Goal: Obtain resource: Obtain resource

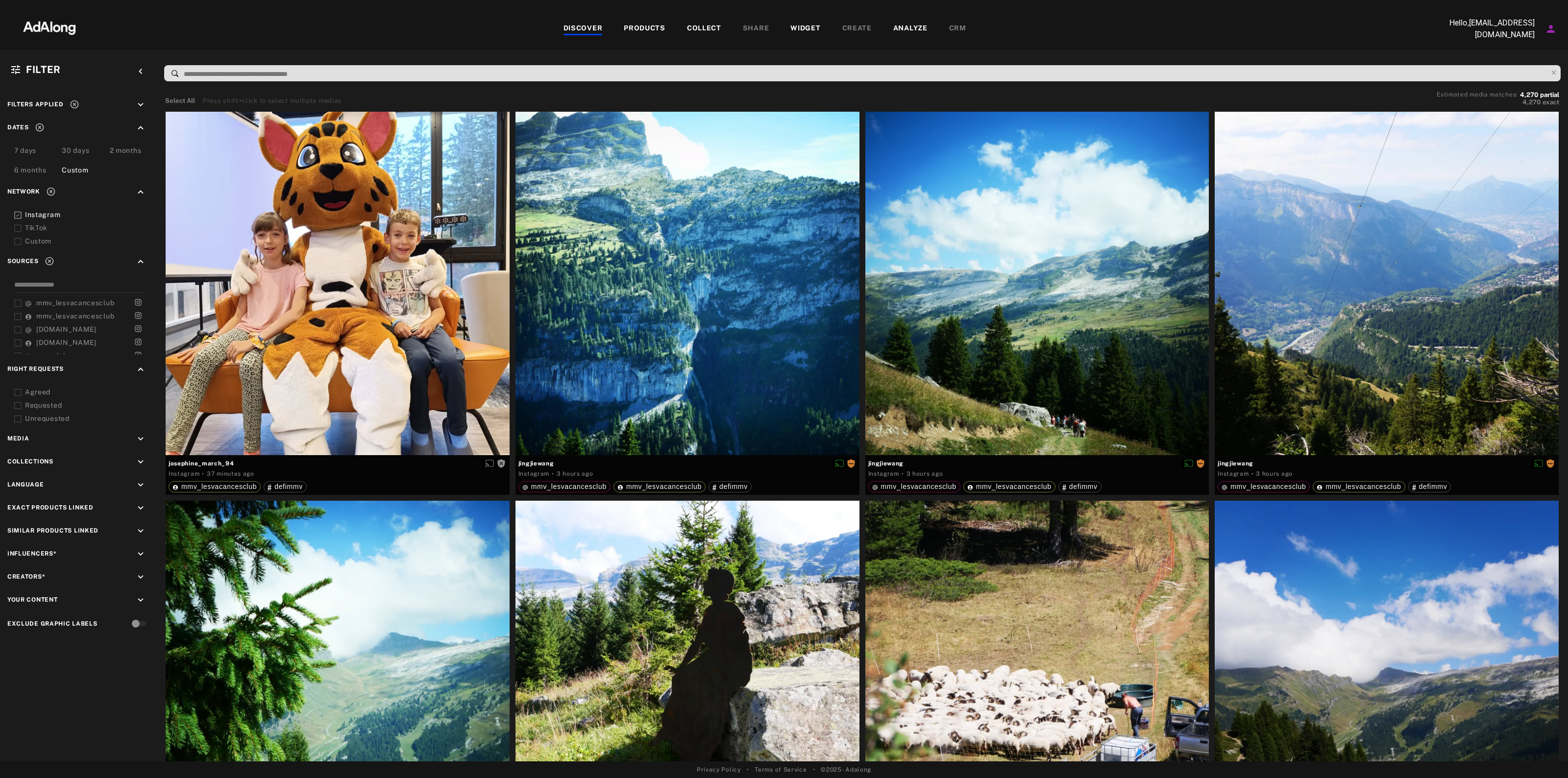
scroll to position [270, 0]
click at [482, 124] on span "Get rights" at bounding box center [478, 127] width 35 height 5
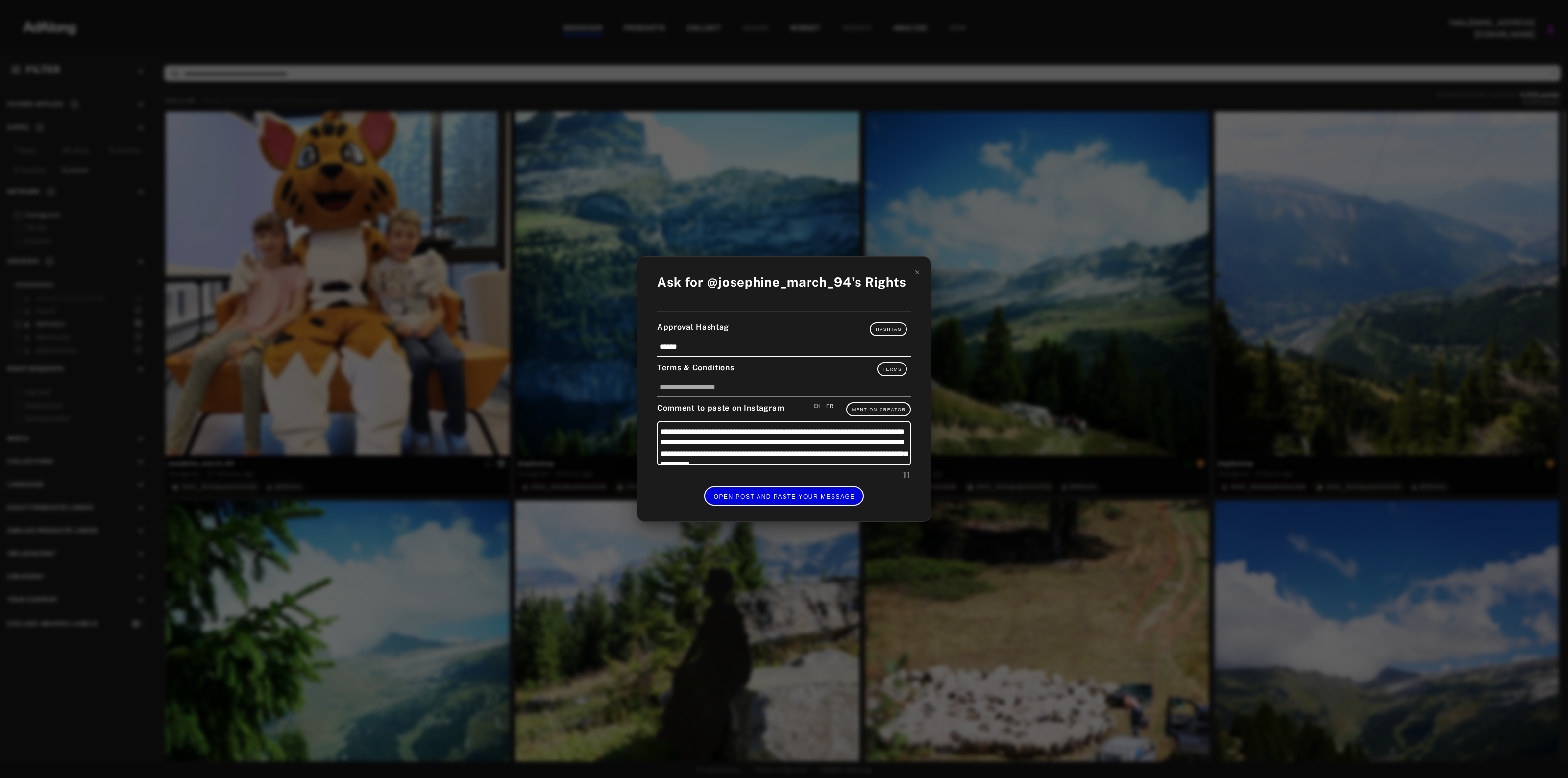
drag, startPoint x: 827, startPoint y: 498, endPoint x: 531, endPoint y: 393, distance: 314.1
click at [539, 397] on div "**********" at bounding box center [784, 389] width 1568 height 778
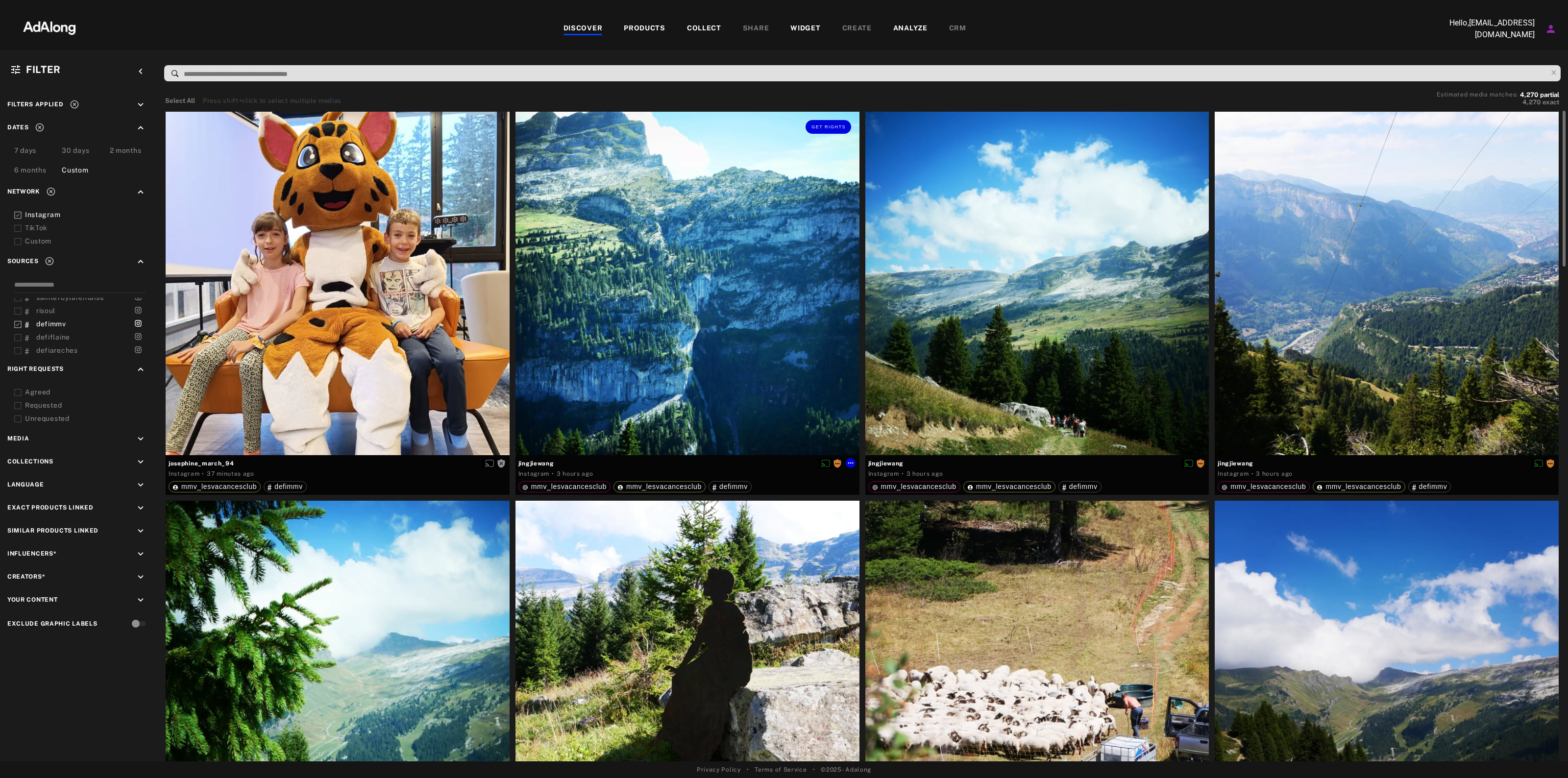
click at [531, 393] on div "Get rights" at bounding box center [687, 283] width 344 height 344
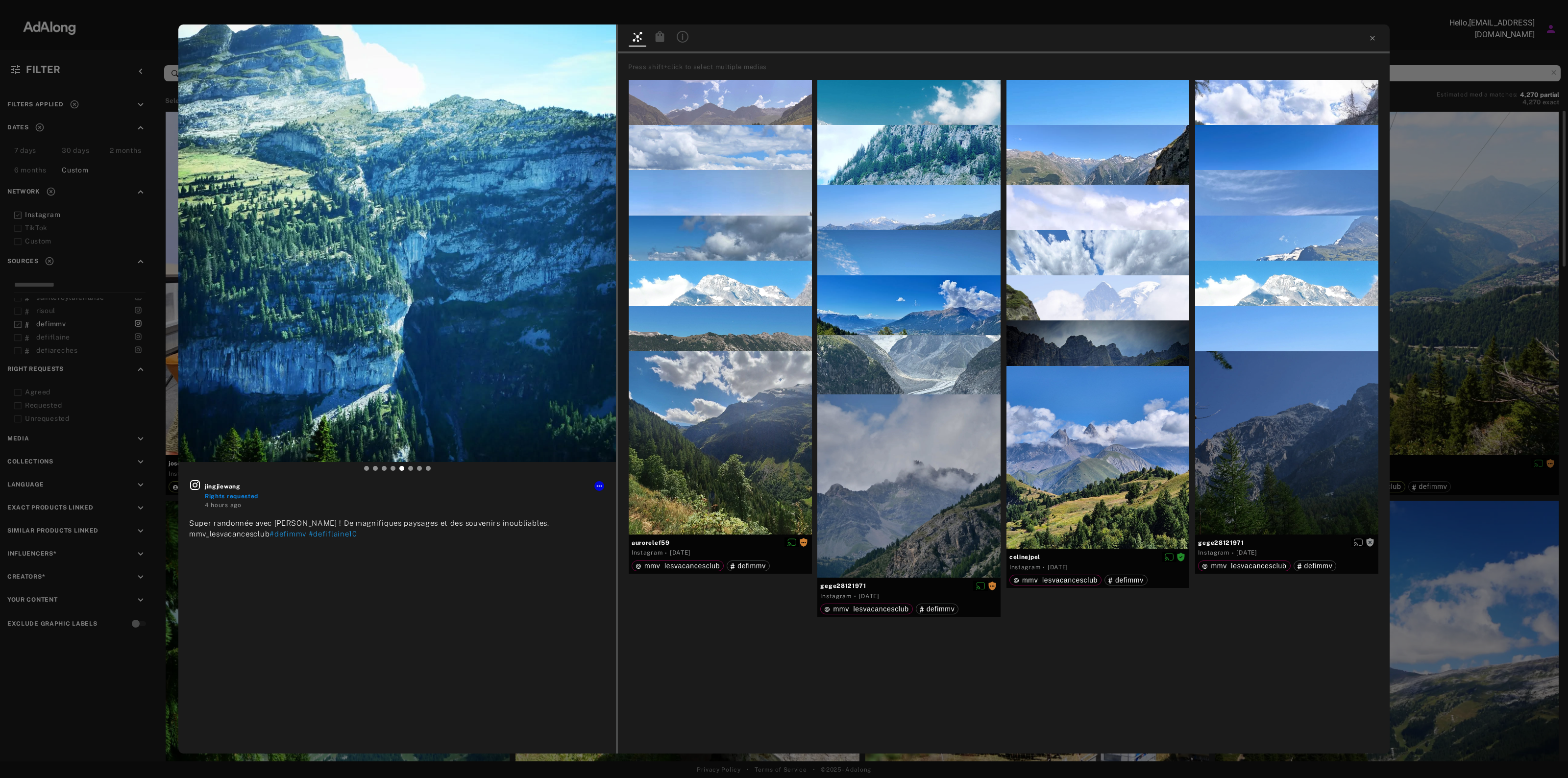
click at [1509, 268] on div "jingjiewang Rights requested 4 hours ago Super randonnée avec [PERSON_NAME] ! D…" at bounding box center [784, 389] width 1568 height 778
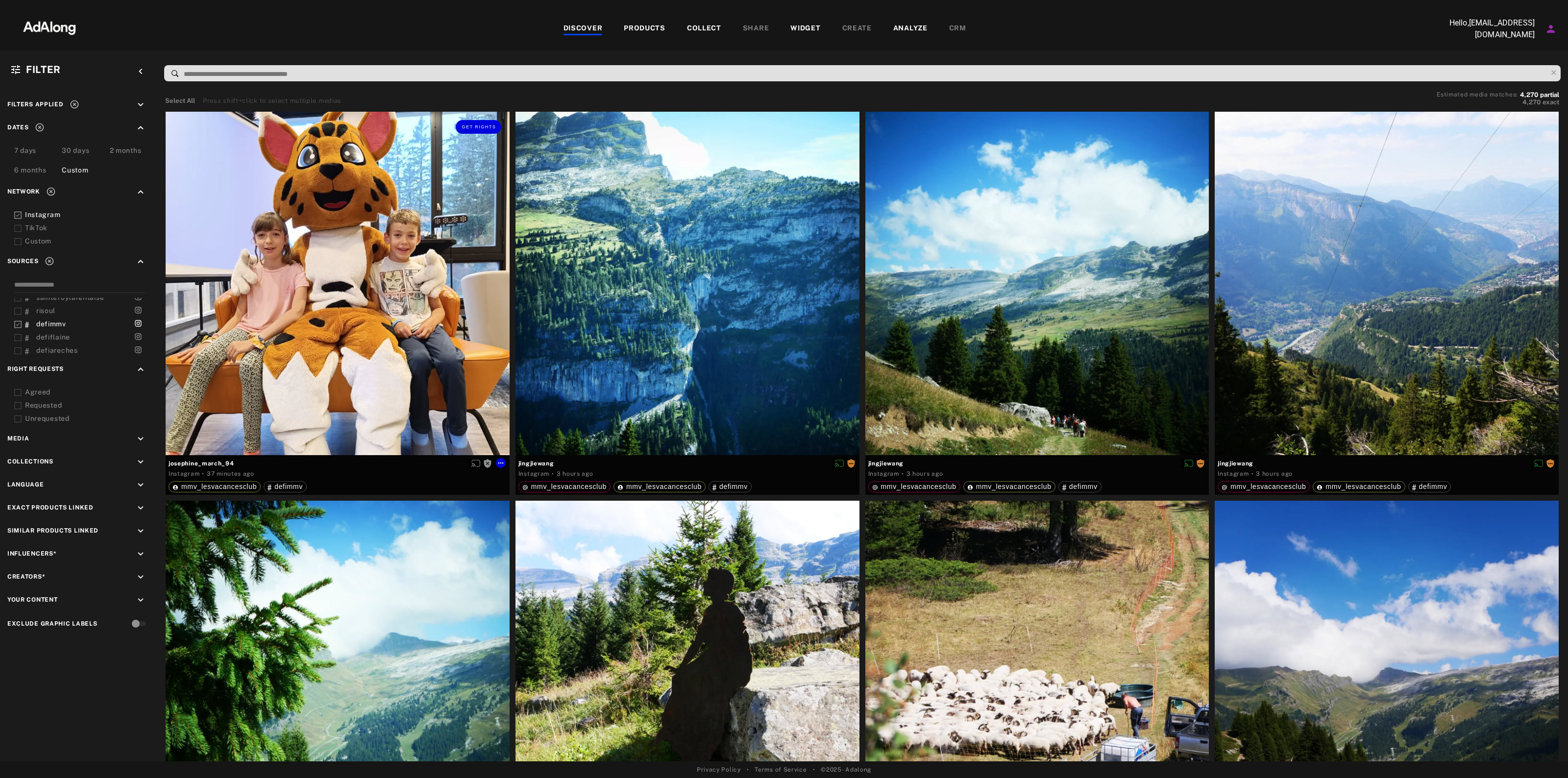
click at [339, 221] on div "Get rights" at bounding box center [337, 283] width 344 height 344
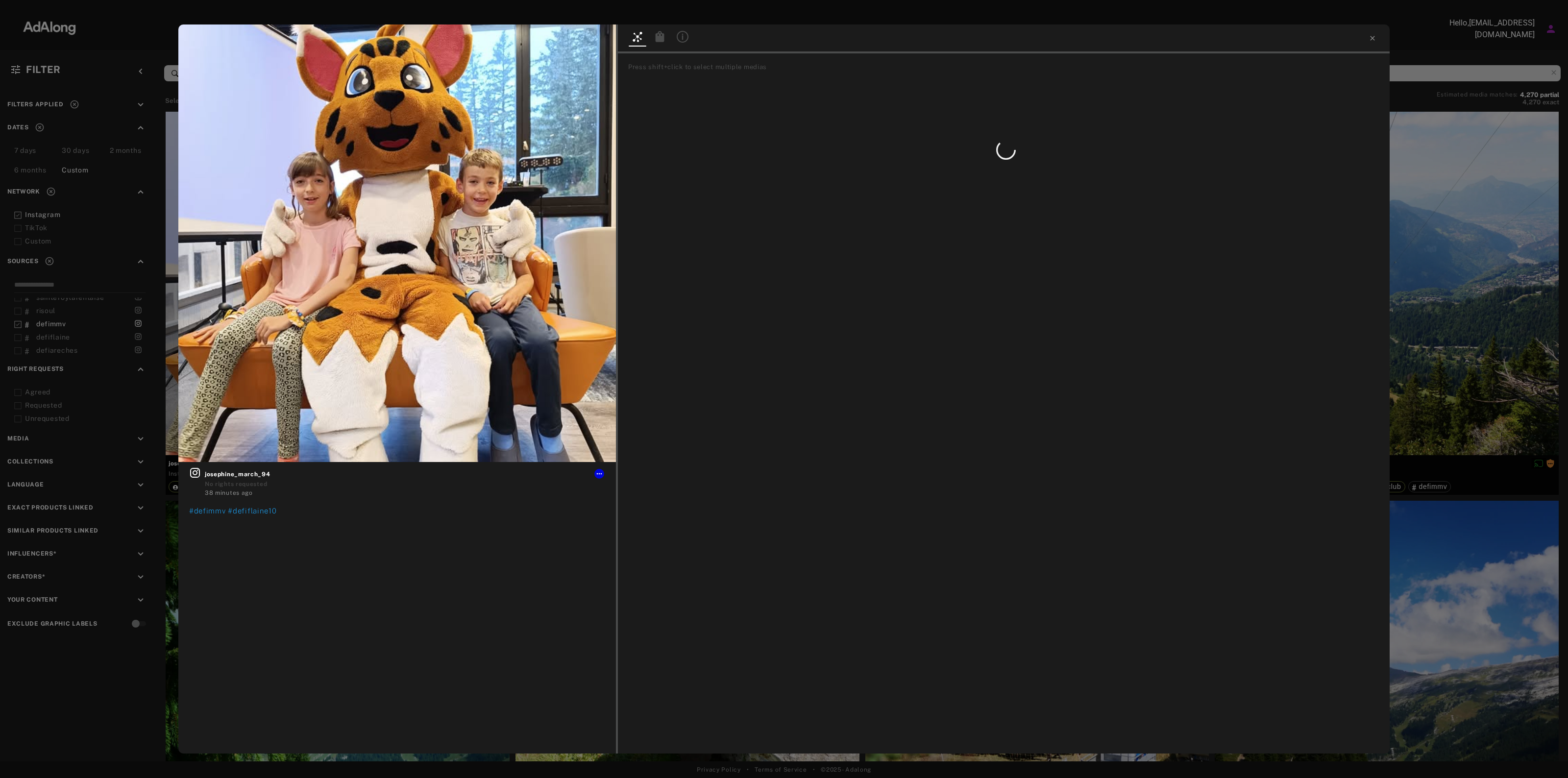
click at [1509, 318] on div "Get rights josephine_march_94 No rights requested 38 minutes ago #defimmv #defi…" at bounding box center [784, 389] width 1568 height 778
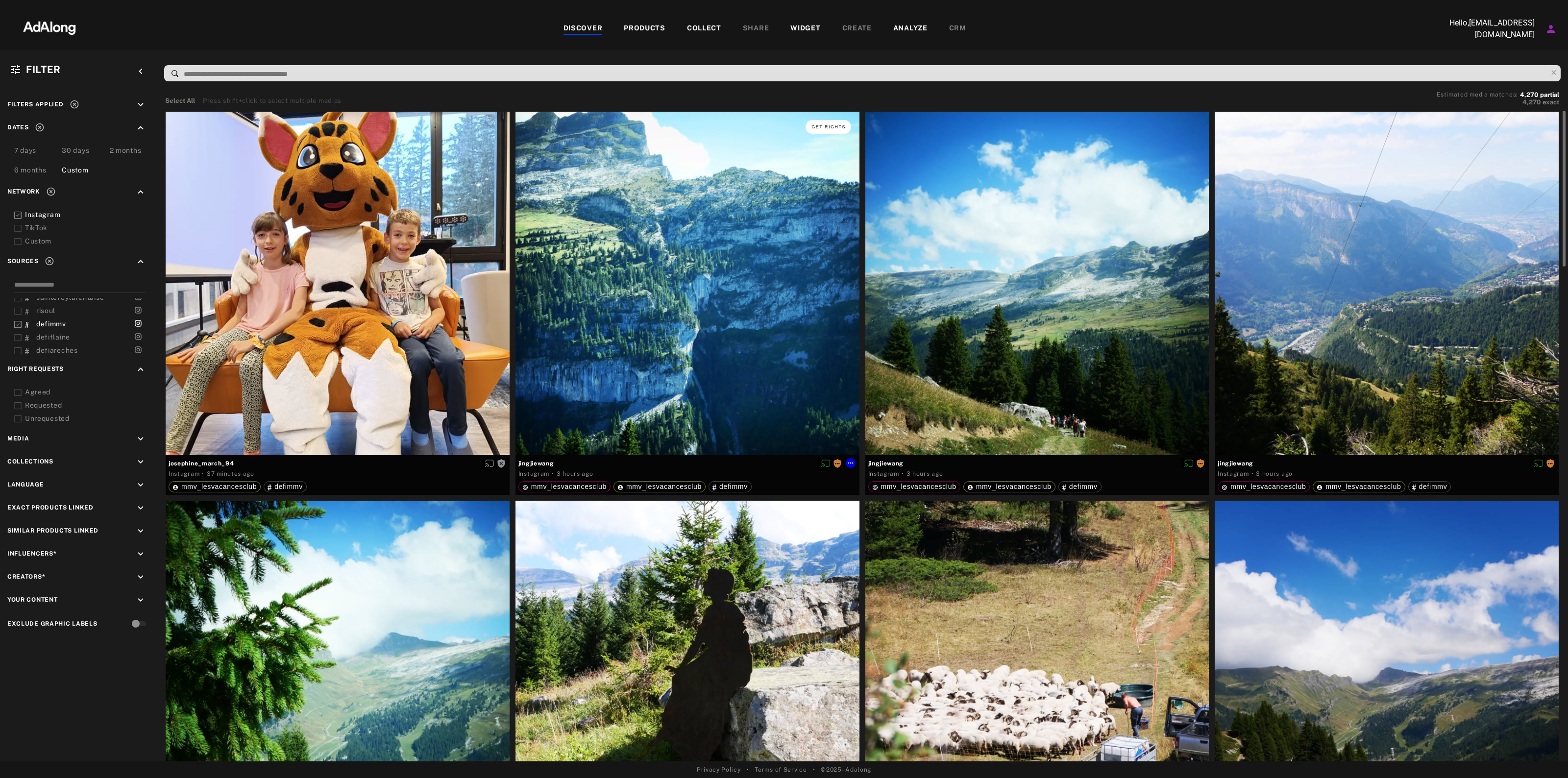
click at [839, 122] on button "Get rights" at bounding box center [828, 127] width 45 height 14
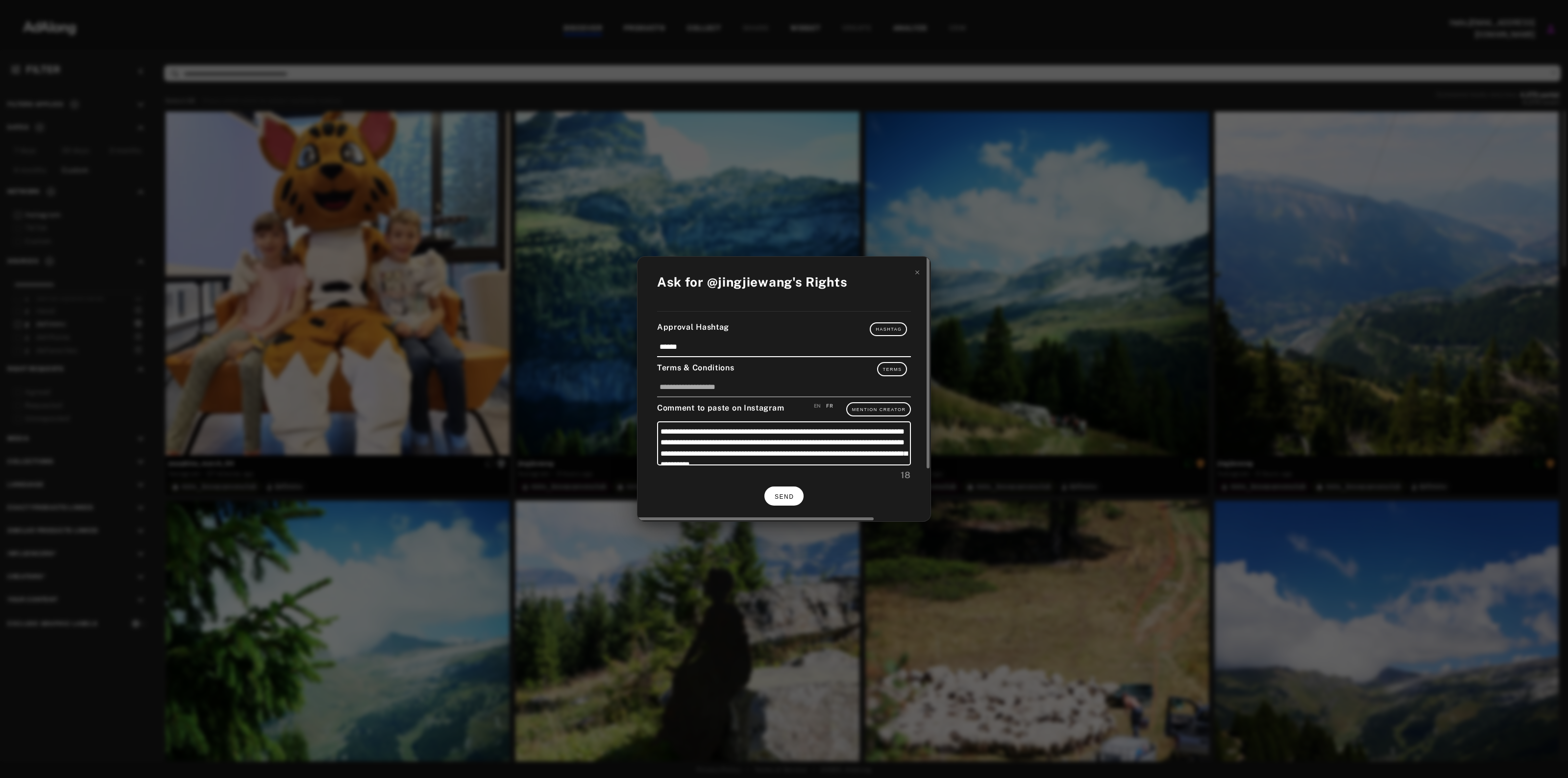
click at [776, 501] on button "SEND" at bounding box center [784, 496] width 39 height 19
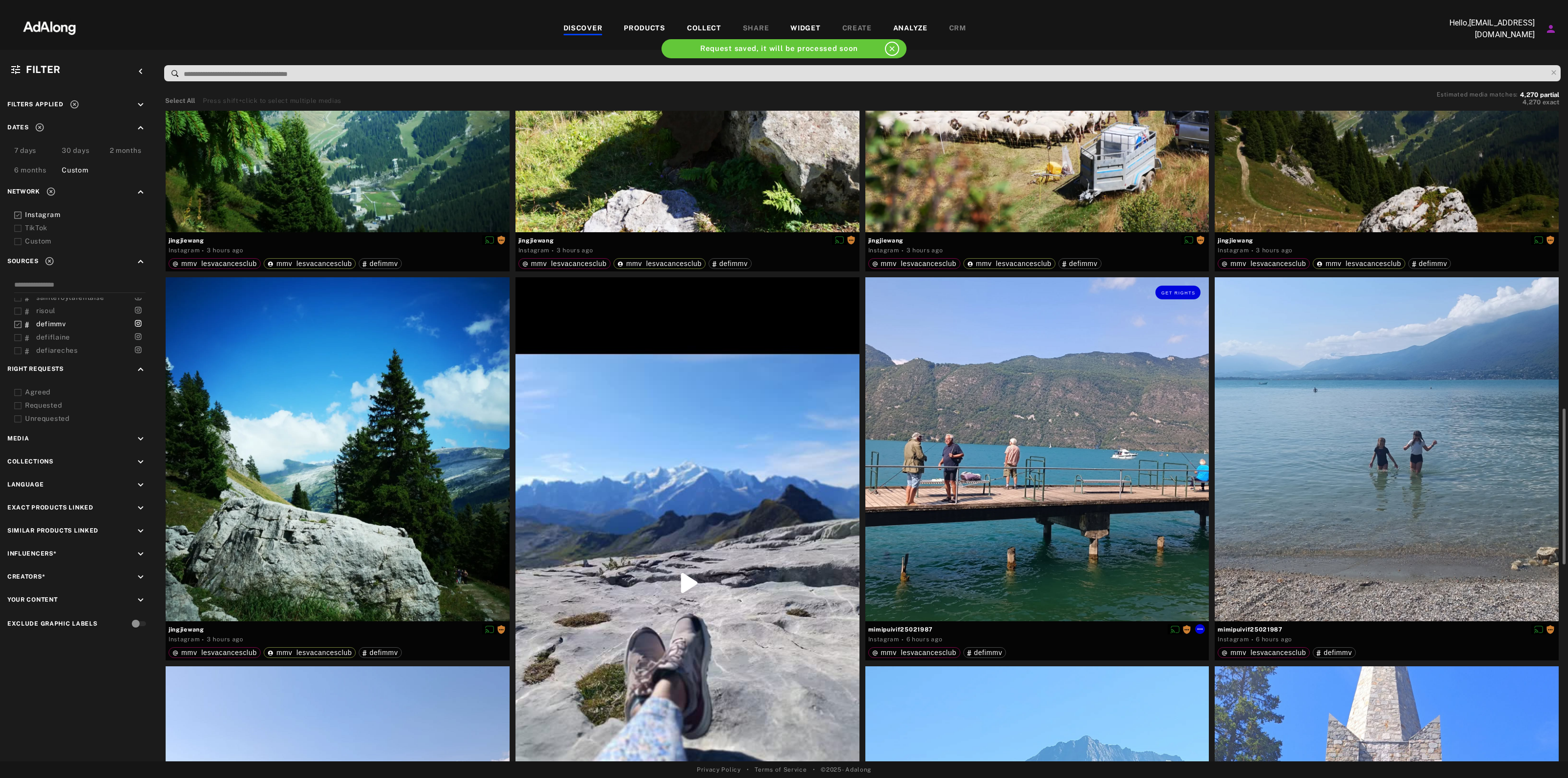
scroll to position [797, 0]
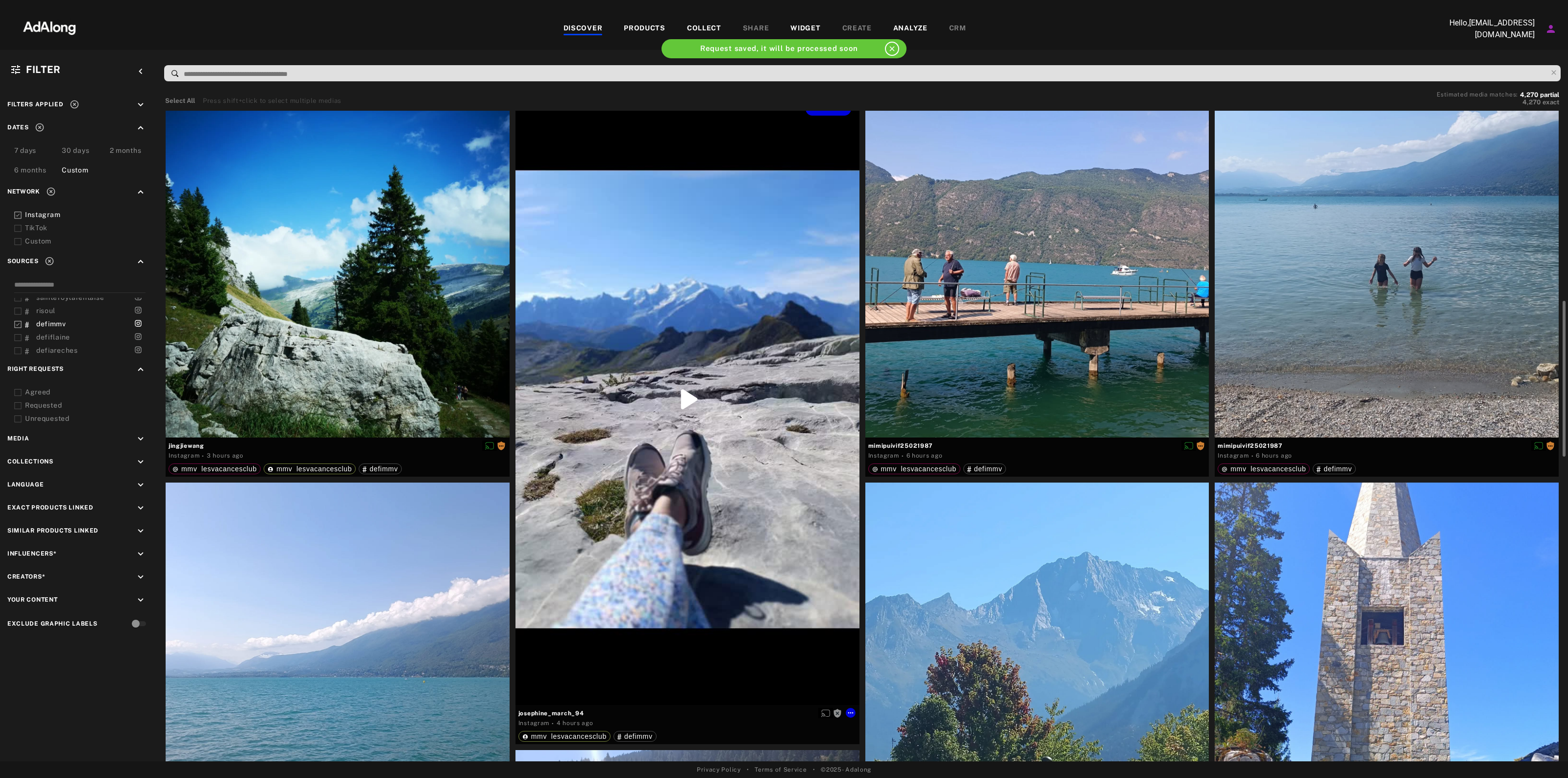
click at [684, 411] on div "Get rights" at bounding box center [687, 400] width 344 height 612
